Goal: Register for event/course

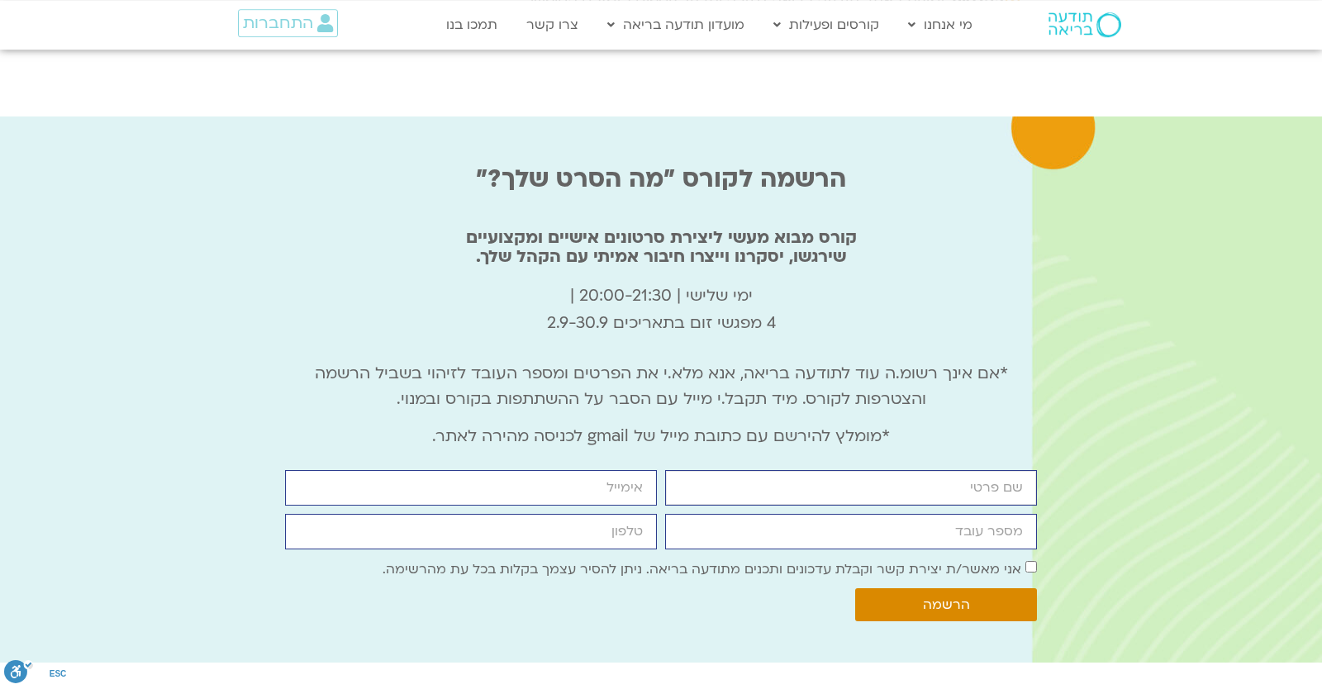
click at [871, 470] on input "firstname" at bounding box center [851, 488] width 372 height 36
click at [951, 470] on input "firstname" at bounding box center [851, 488] width 372 height 36
click at [957, 470] on input "firstname" at bounding box center [851, 488] width 372 height 36
type input "בדיקה"
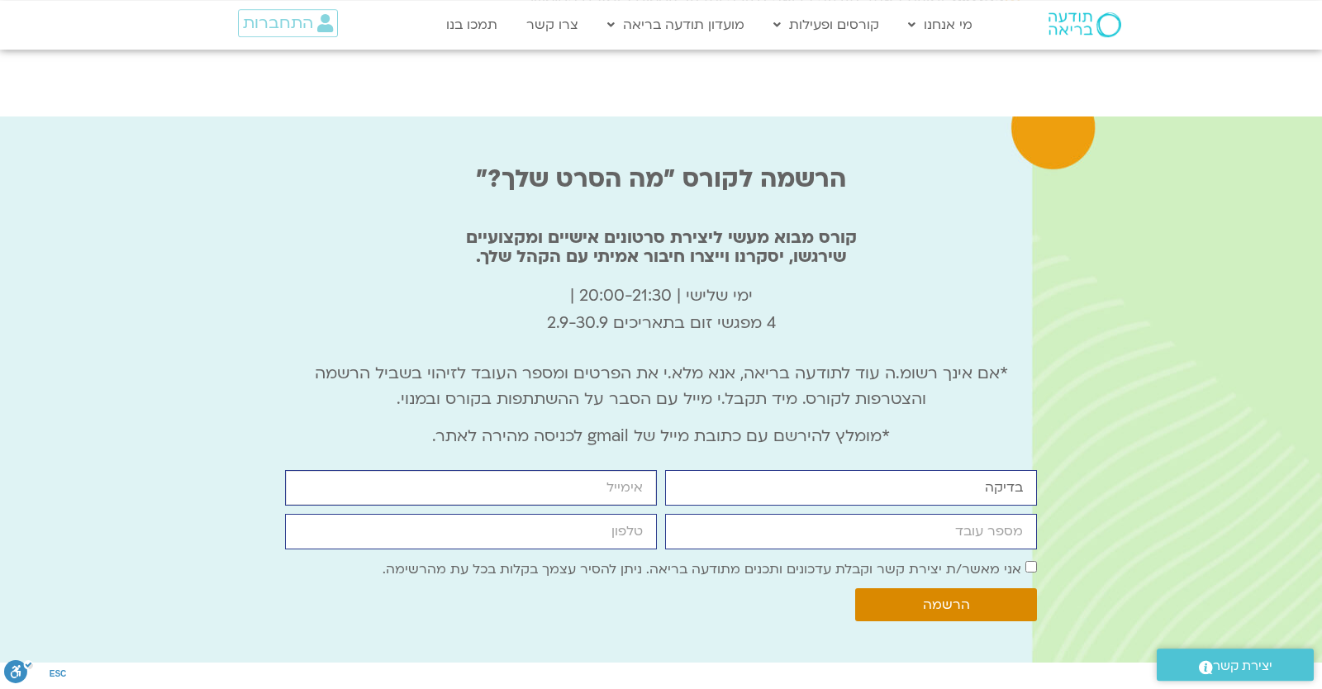
click at [467, 470] on input "email" at bounding box center [471, 488] width 372 height 36
type input "[EMAIL_ADDRESS][DOMAIN_NAME]"
click at [533, 514] on input "cellphone" at bounding box center [471, 532] width 372 height 36
type input "0546099041"
click at [847, 361] on p "*אם אינך רשומ.ה עוד לתודעה בריאה, אנא מלא.י את הפרטים ומספר העובד לזיהוי בשביל …" at bounding box center [661, 386] width 752 height 51
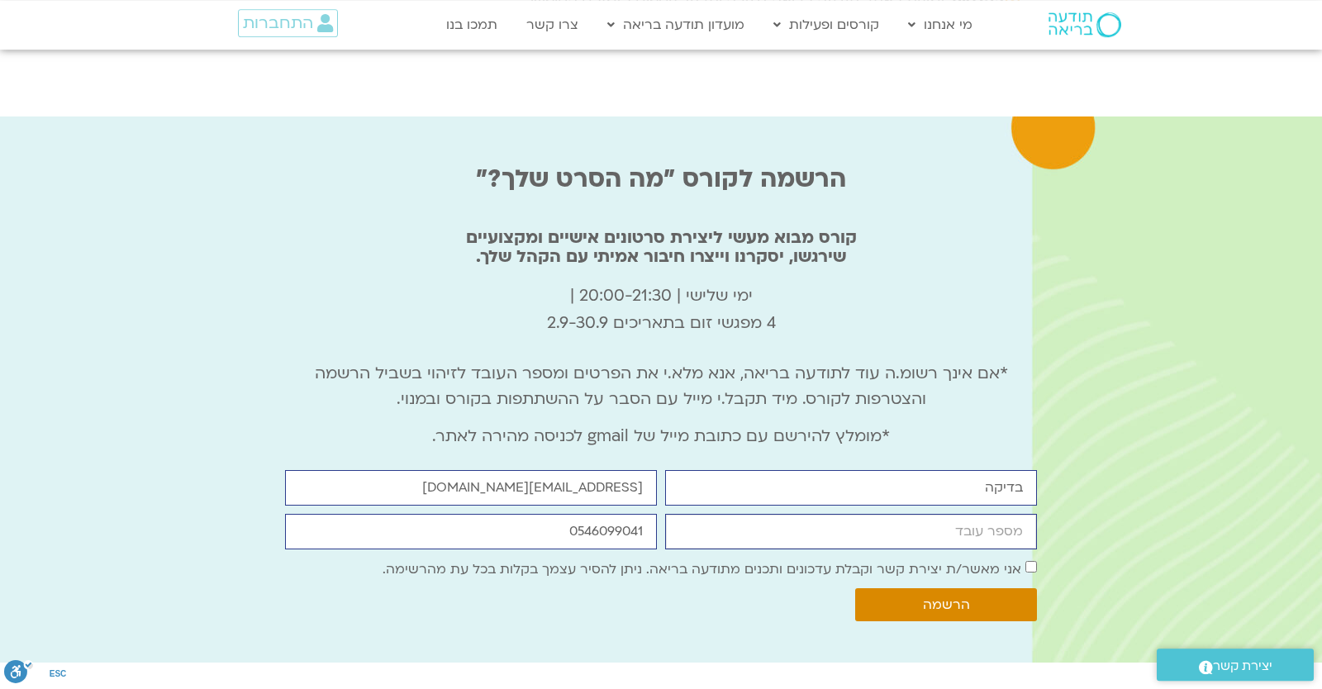
click at [944, 514] on input "מספר עובד" at bounding box center [851, 532] width 372 height 36
click at [1021, 514] on input "999999999" at bounding box center [851, 532] width 372 height 36
type input "9999999923"
click at [998, 588] on button "הרשמה" at bounding box center [946, 604] width 182 height 33
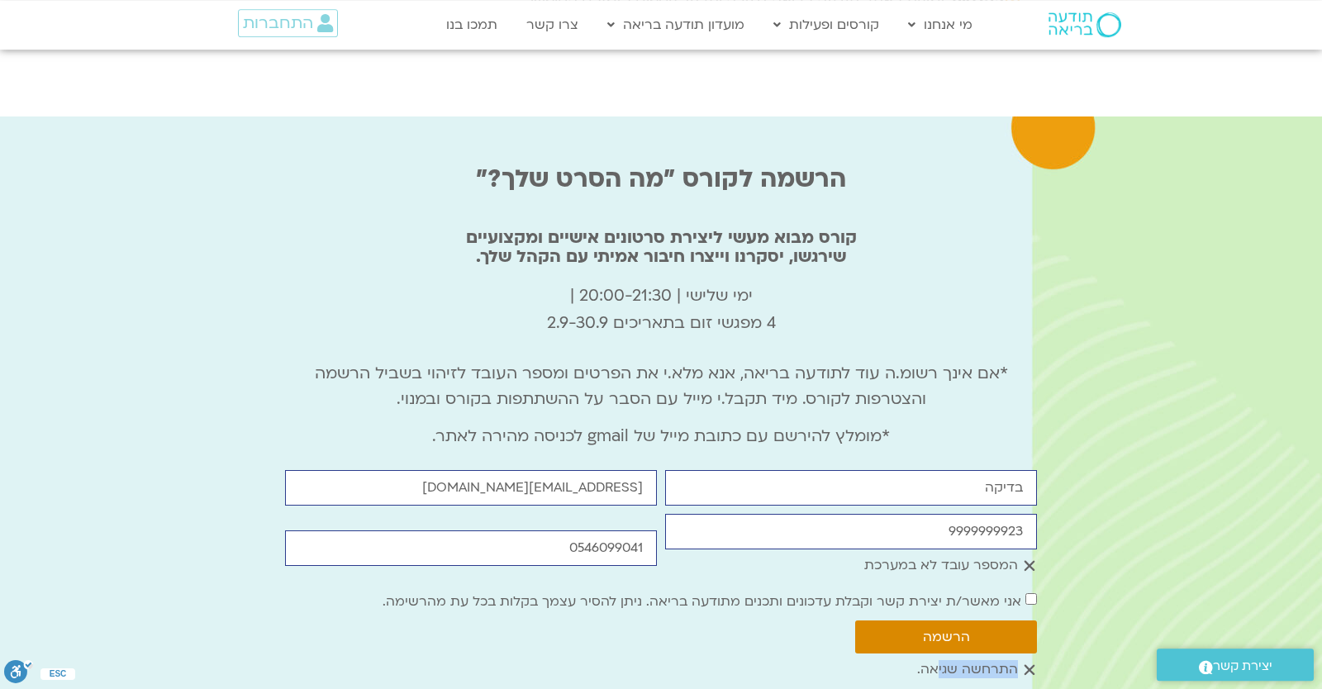
drag, startPoint x: 1008, startPoint y: 559, endPoint x: 1059, endPoint y: 569, distance: 52.3
click at [1060, 568] on div "הרשמה לקורס "מה הסרט שלך?" קורס מבוא מעשי ליצירת סרטונים אישיים ומקצועיים שירגש…" at bounding box center [661, 418] width 1322 height 602
click at [1025, 662] on div "התרחשה שגיאה." at bounding box center [661, 670] width 752 height 16
click at [982, 662] on div "התרחשה שגיאה." at bounding box center [661, 670] width 752 height 16
